Goal: Task Accomplishment & Management: Complete application form

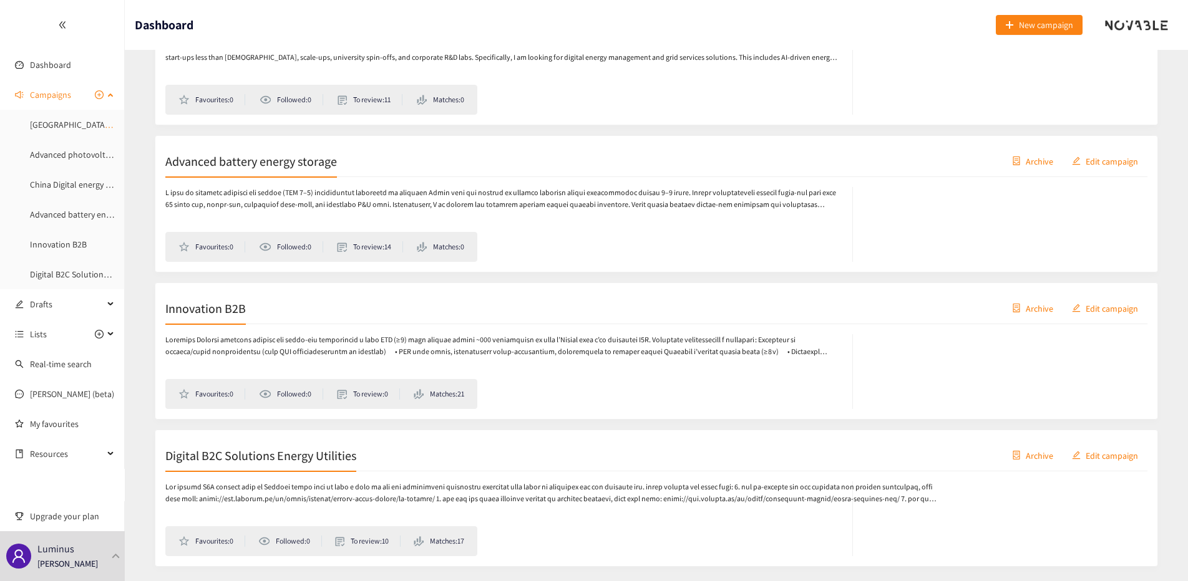
click at [66, 95] on span "Campaigns" at bounding box center [50, 94] width 41 height 25
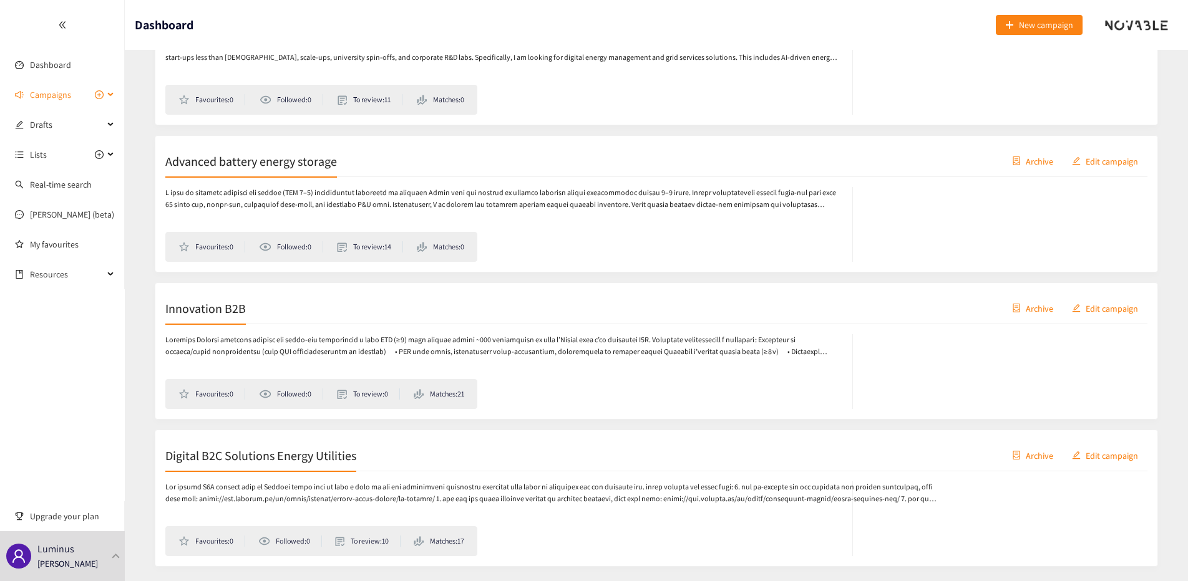
click at [71, 93] on span "Campaigns" at bounding box center [67, 94] width 74 height 25
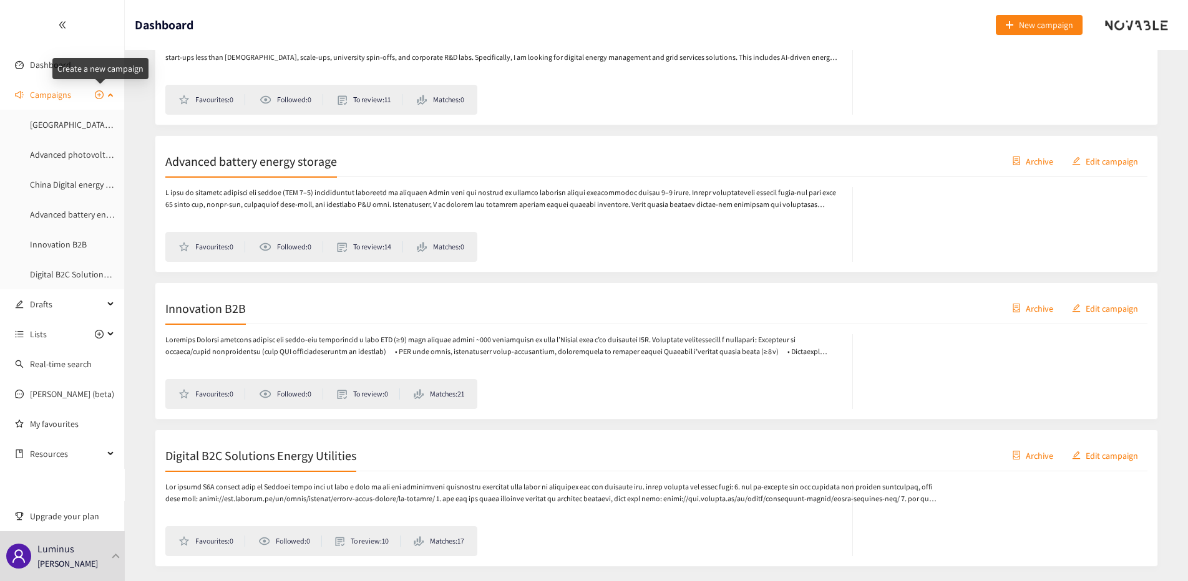
click at [101, 94] on icon "plus-circle" at bounding box center [99, 94] width 9 height 9
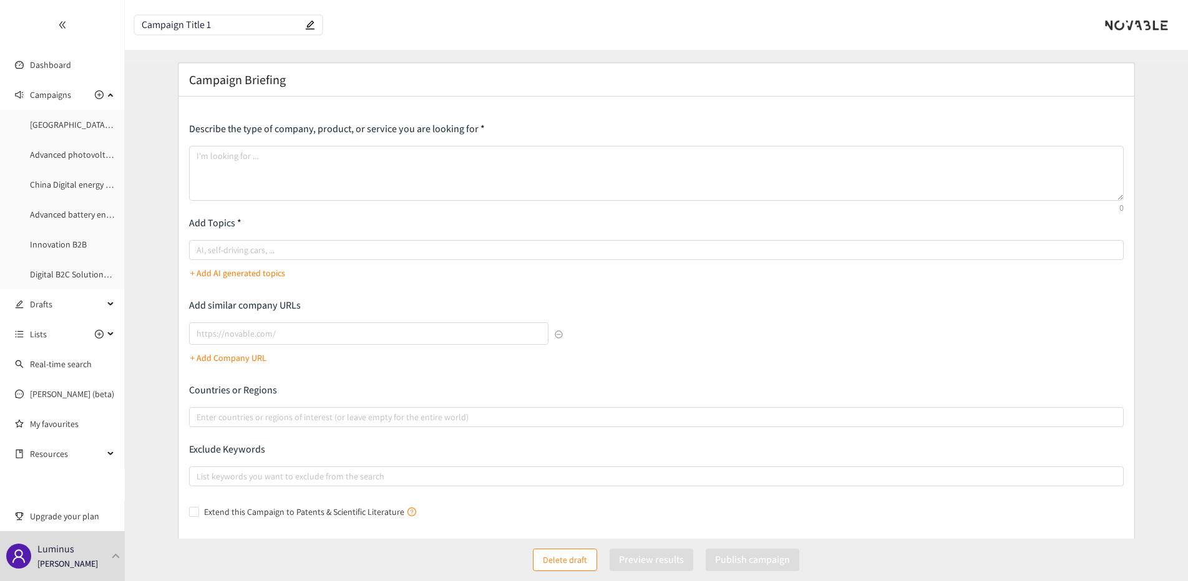
click at [231, 26] on input "Campaign Title 1" at bounding box center [222, 25] width 161 height 11
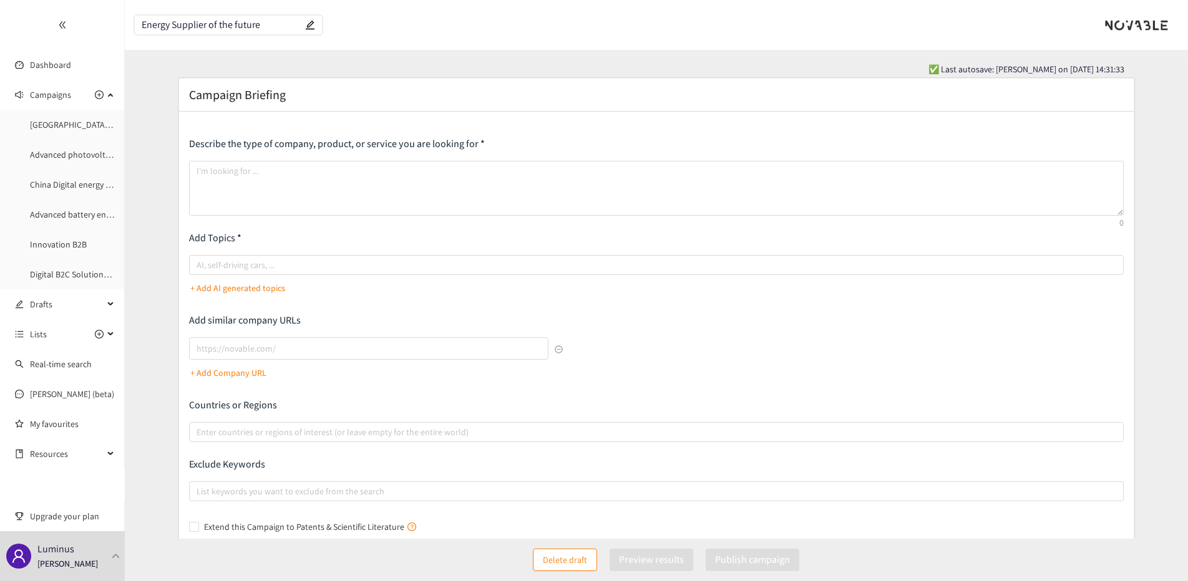
type input "Energy Supplier of the future"
click at [480, 42] on header "Energy Supplier of the future" at bounding box center [656, 25] width 1063 height 50
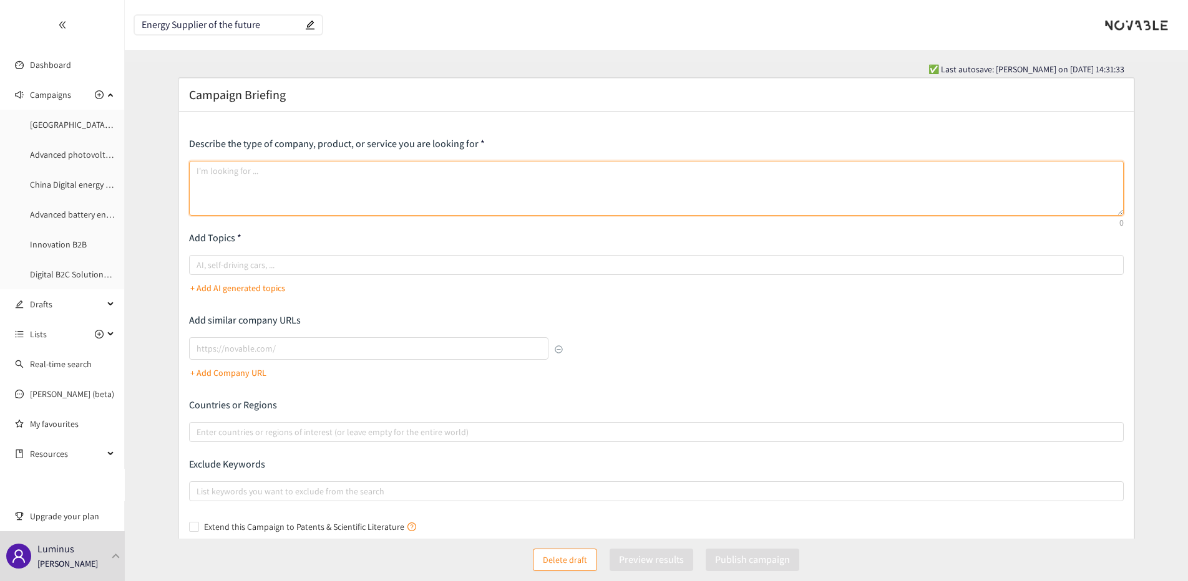
click at [253, 168] on textarea at bounding box center [656, 188] width 935 height 55
click at [273, 174] on textarea at bounding box center [656, 188] width 935 height 55
paste textarea "I would like you to conduct a quick search and propose innovative and relevant …"
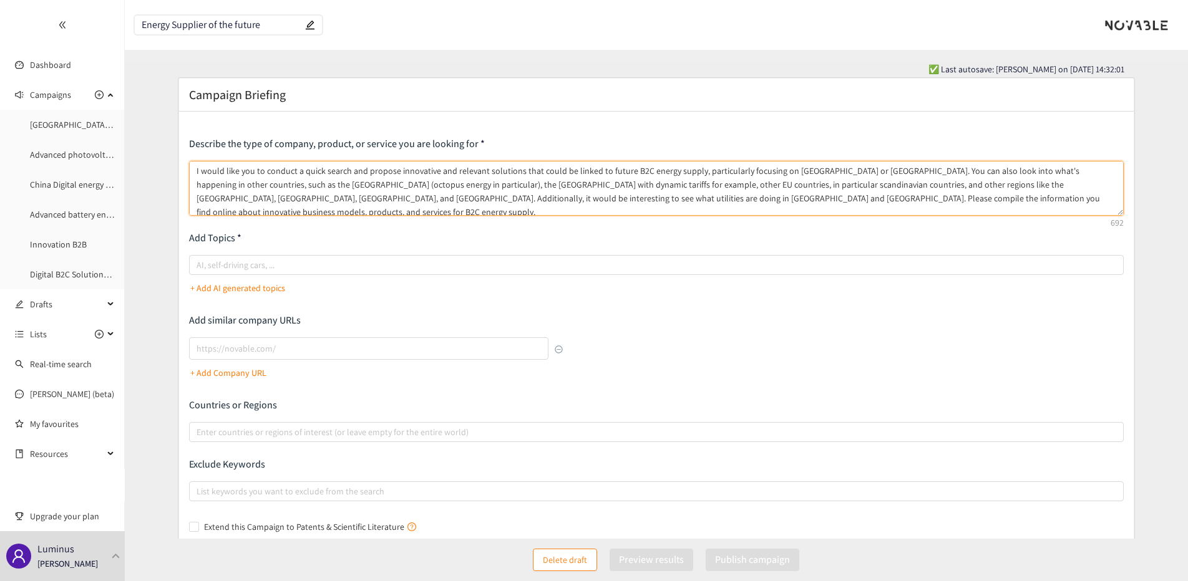
drag, startPoint x: 255, startPoint y: 171, endPoint x: 238, endPoint y: 173, distance: 16.3
click at [238, 173] on textarea "I would like you to conduct a quick search and propose innovative and relevant …" at bounding box center [656, 188] width 935 height 55
click at [679, 172] on textarea "I would like to conduct a quick search and propose innovative and relevant solu…" at bounding box center [656, 188] width 935 height 55
drag, startPoint x: 767, startPoint y: 172, endPoint x: 806, endPoint y: 171, distance: 39.3
click at [806, 171] on textarea "I would like to conduct a quick search and propose innovative and relevant solu…" at bounding box center [656, 188] width 935 height 55
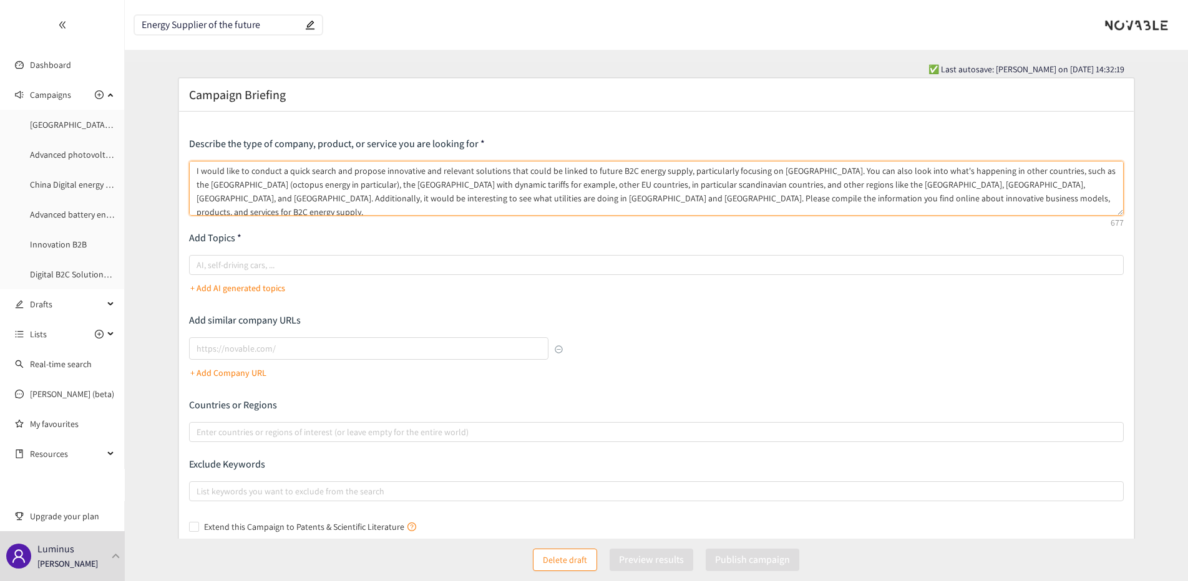
click at [445, 198] on textarea "I would like to conduct a quick search and propose innovative and relevant solu…" at bounding box center [656, 188] width 935 height 55
click at [901, 202] on textarea "I would like to conduct a quick search and propose innovative and relevant solu…" at bounding box center [656, 188] width 935 height 55
click at [391, 267] on div at bounding box center [650, 265] width 916 height 15
type textarea "I would like to conduct a quick search and propose innovative and relevant solu…"
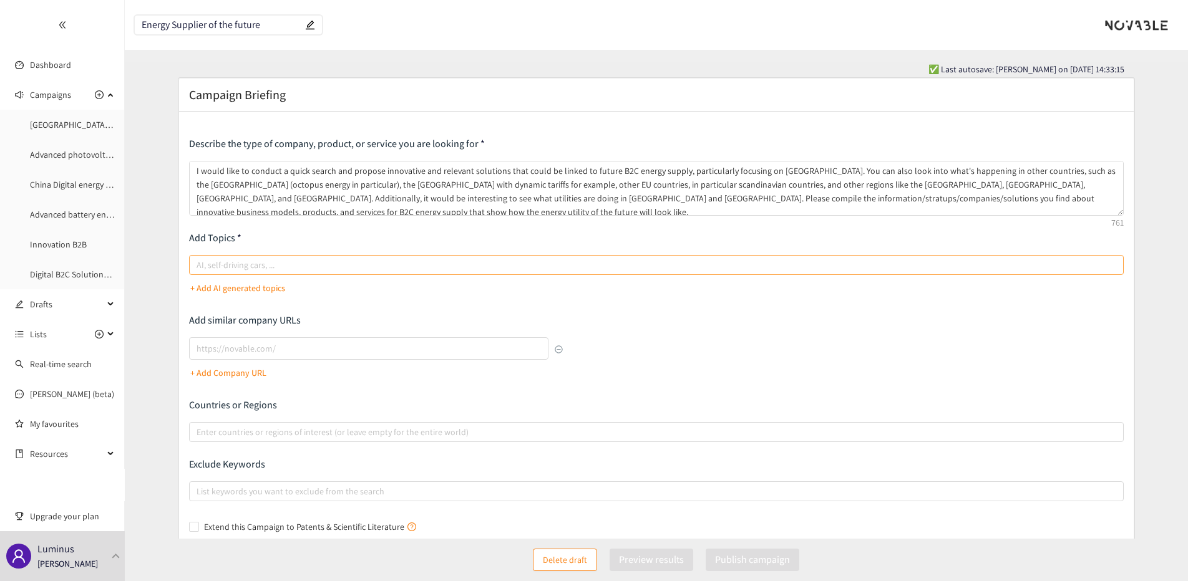
click at [199, 267] on input "AI, self-driving cars, ..." at bounding box center [198, 265] width 2 height 15
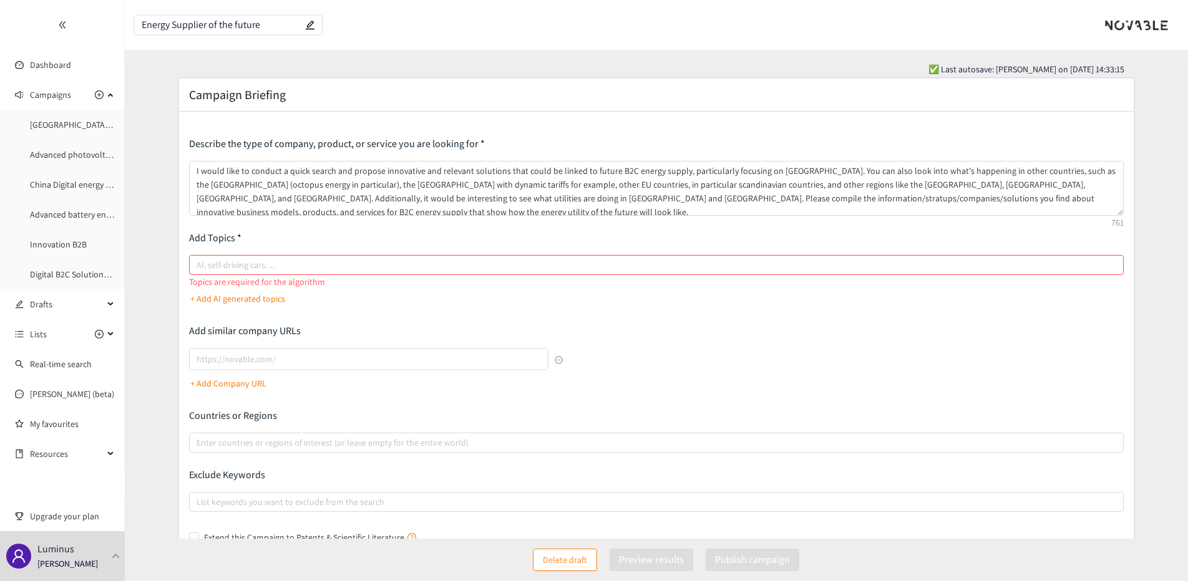
click at [264, 292] on p "+ Add AI generated topics" at bounding box center [237, 299] width 95 height 14
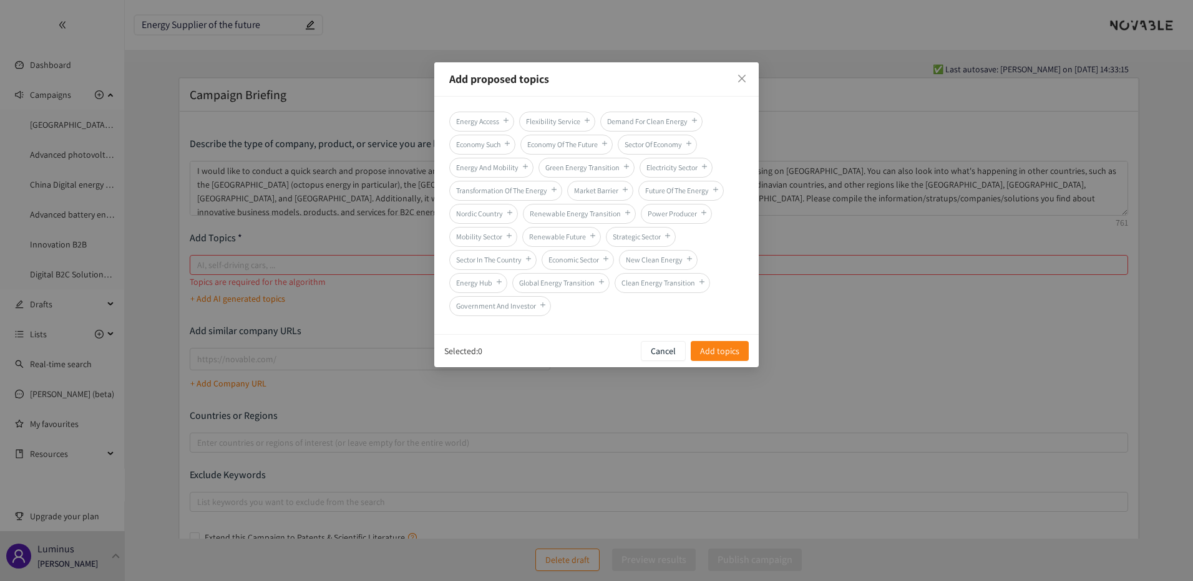
click at [570, 120] on span "Flexibility Service" at bounding box center [557, 122] width 76 height 20
click at [572, 139] on span "Economy Of The Future" at bounding box center [566, 145] width 92 height 20
click at [559, 211] on span "Renewable Energy Transition" at bounding box center [579, 214] width 113 height 20
click at [683, 190] on span "Future Of The Energy" at bounding box center [680, 191] width 85 height 20
click at [689, 164] on span "Electricity Sector" at bounding box center [675, 168] width 73 height 20
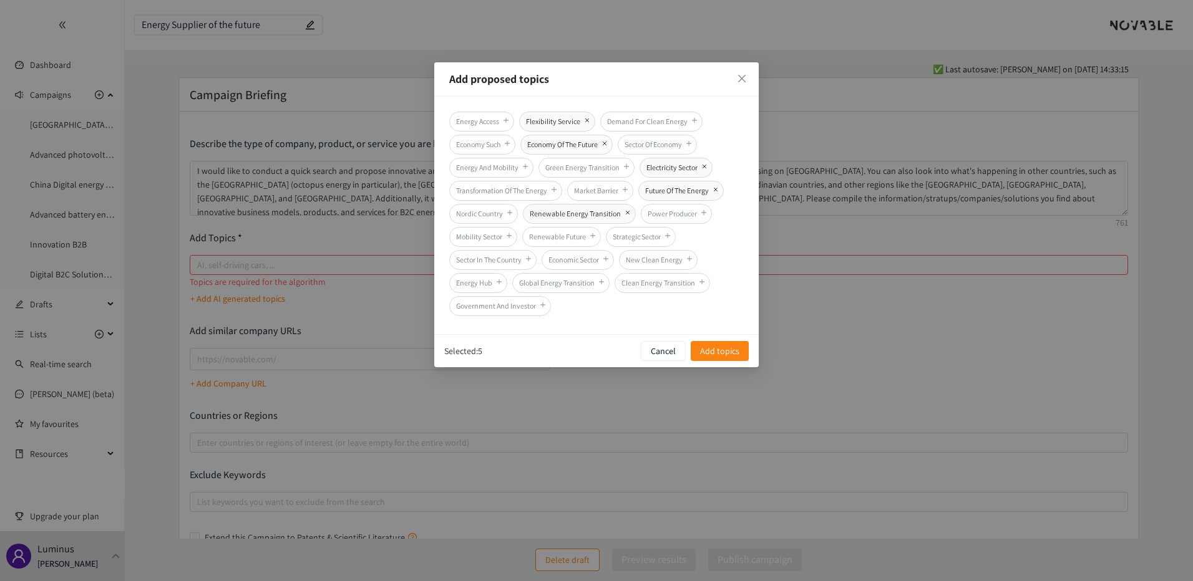
click at [490, 203] on div "Energy Access Flexibility Service Demand For Clean Energy Economy Such Economy …" at bounding box center [596, 216] width 294 height 208
click at [485, 211] on span "Nordic Country" at bounding box center [483, 214] width 69 height 20
click at [717, 353] on span "Add topics" at bounding box center [719, 351] width 39 height 14
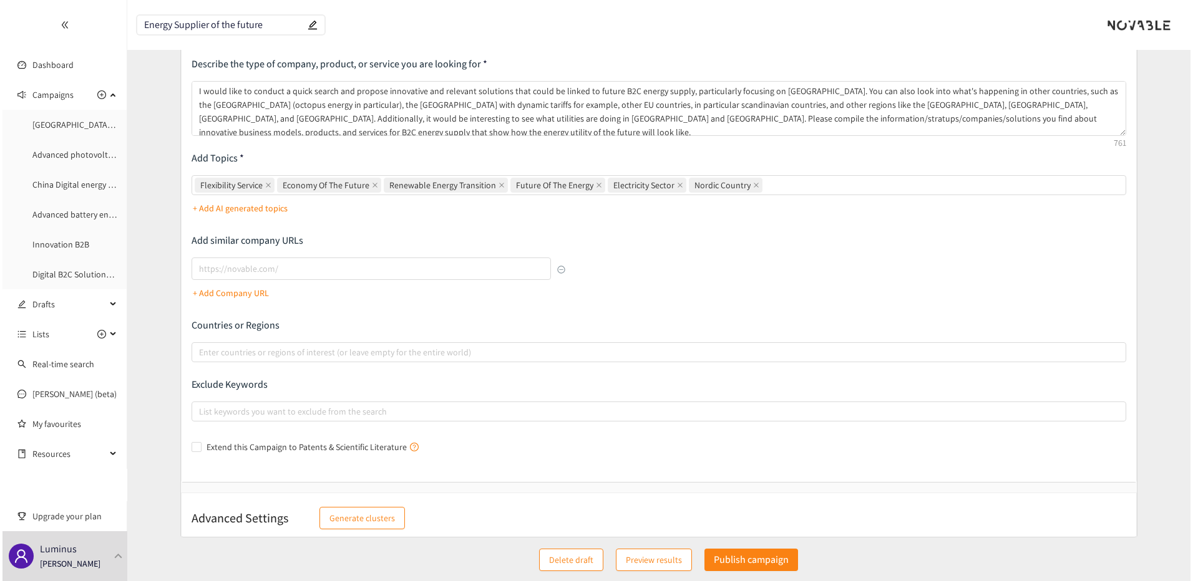
scroll to position [91, 0]
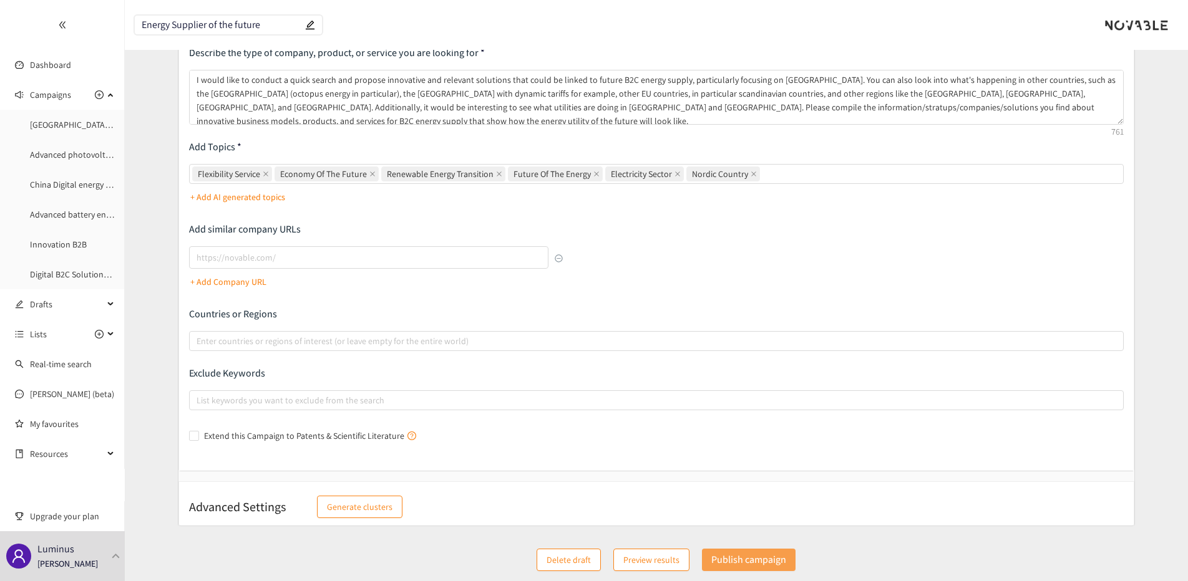
click at [733, 563] on p "Publish campaign" at bounding box center [748, 560] width 75 height 16
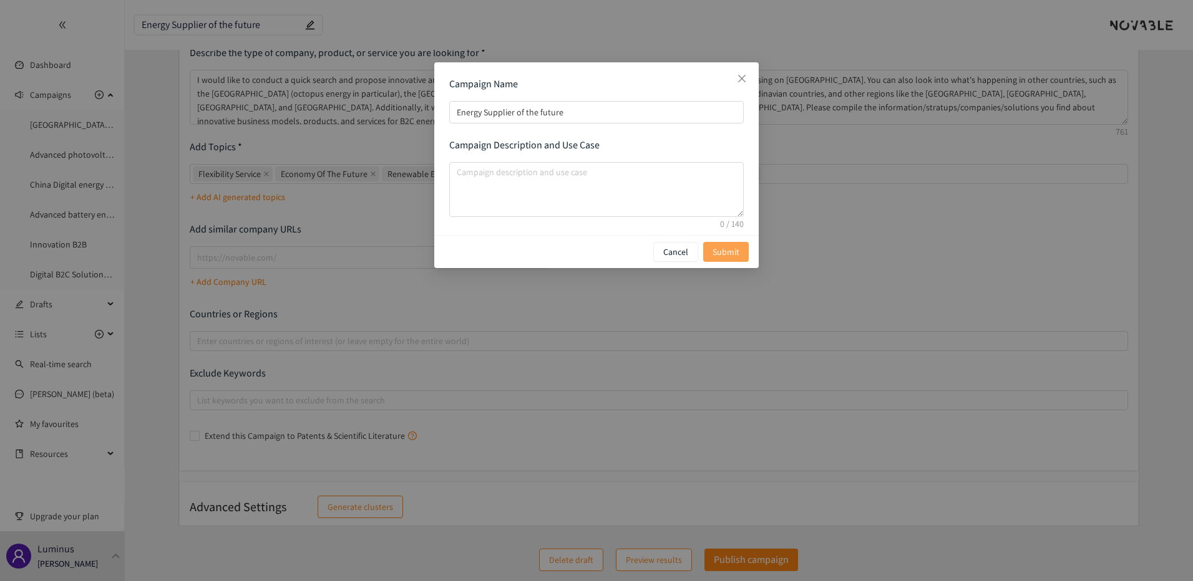
click at [747, 251] on button "Submit" at bounding box center [726, 252] width 46 height 20
